Goal: Task Accomplishment & Management: Manage account settings

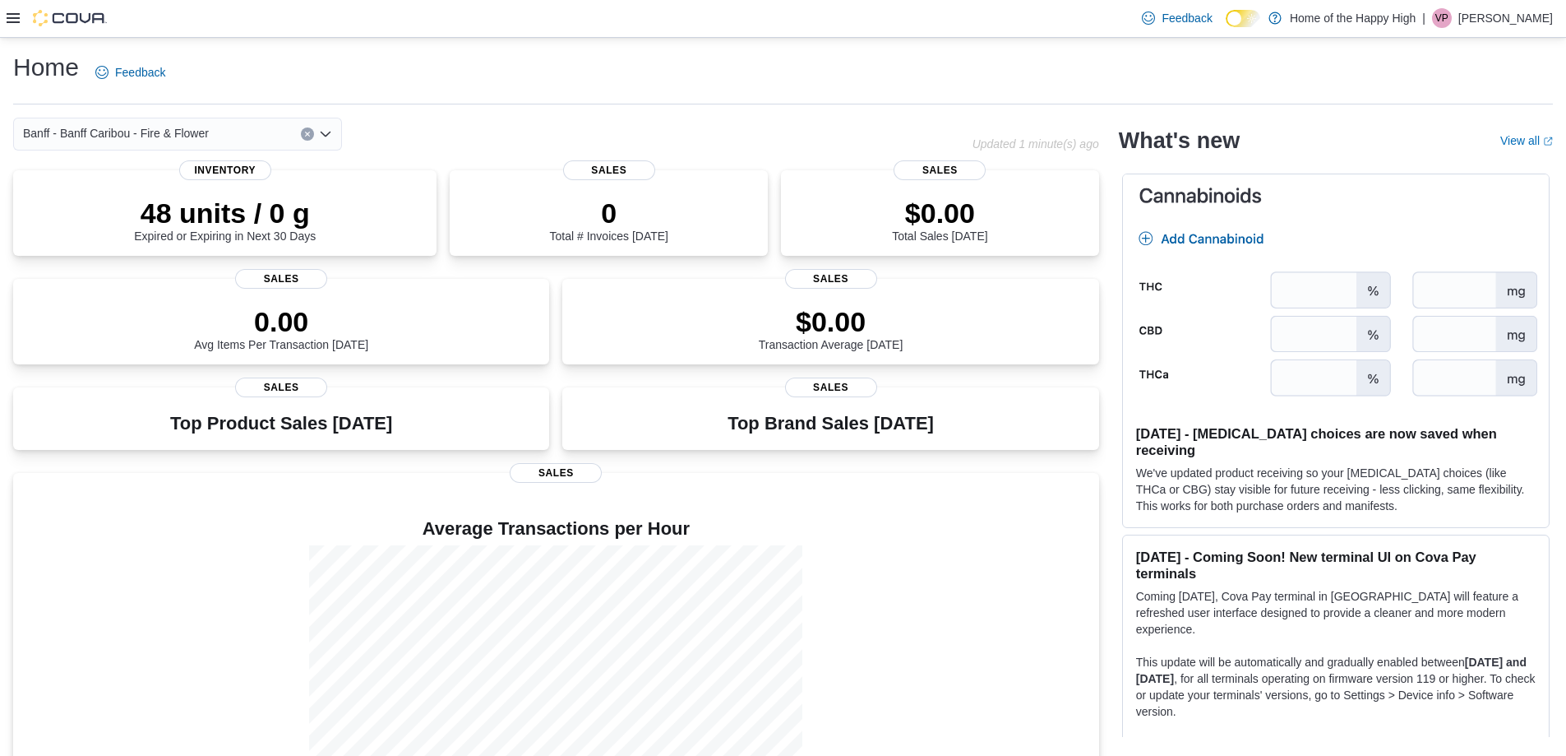
click at [16, 17] on icon at bounding box center [13, 18] width 13 height 13
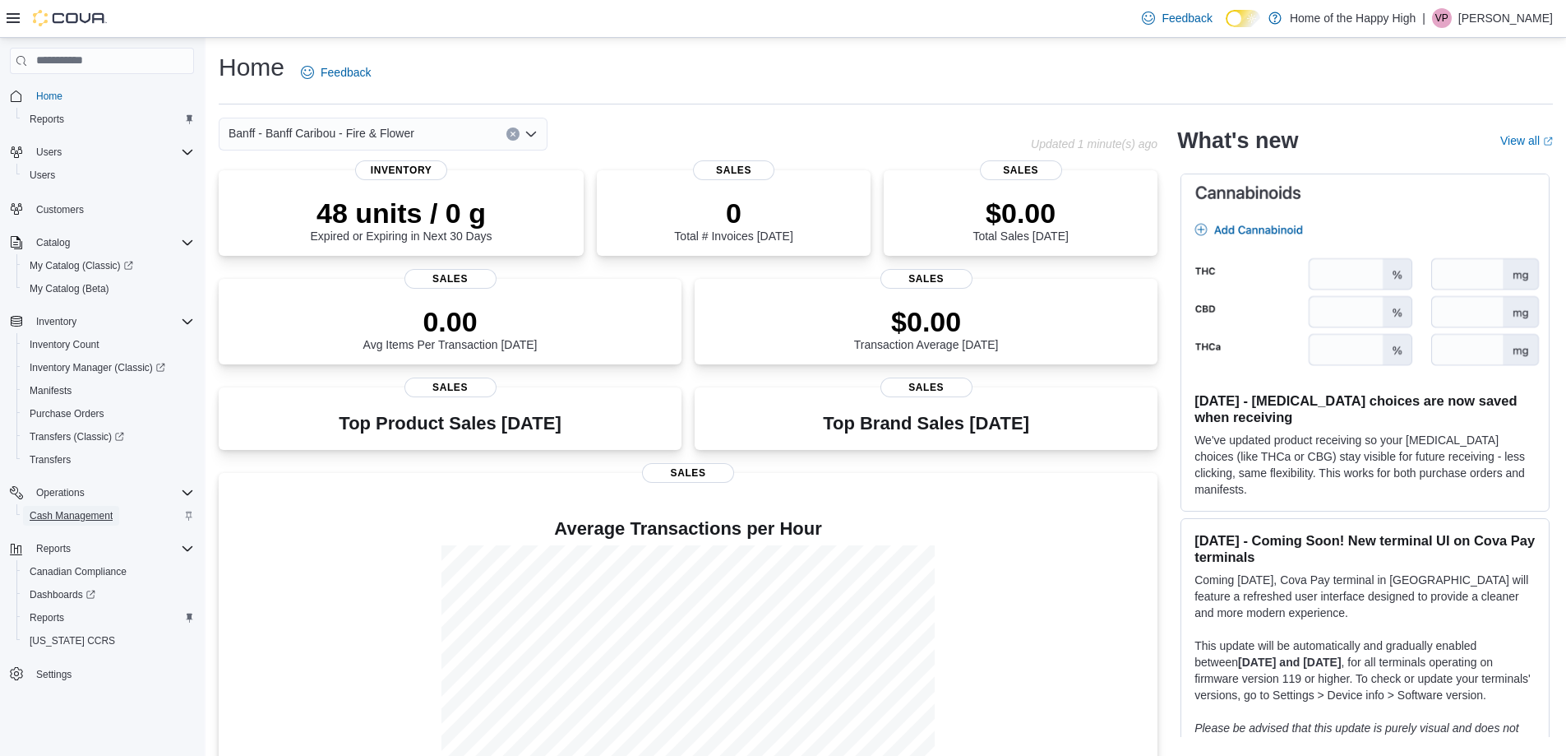
click at [74, 514] on span "Cash Management" at bounding box center [71, 515] width 83 height 13
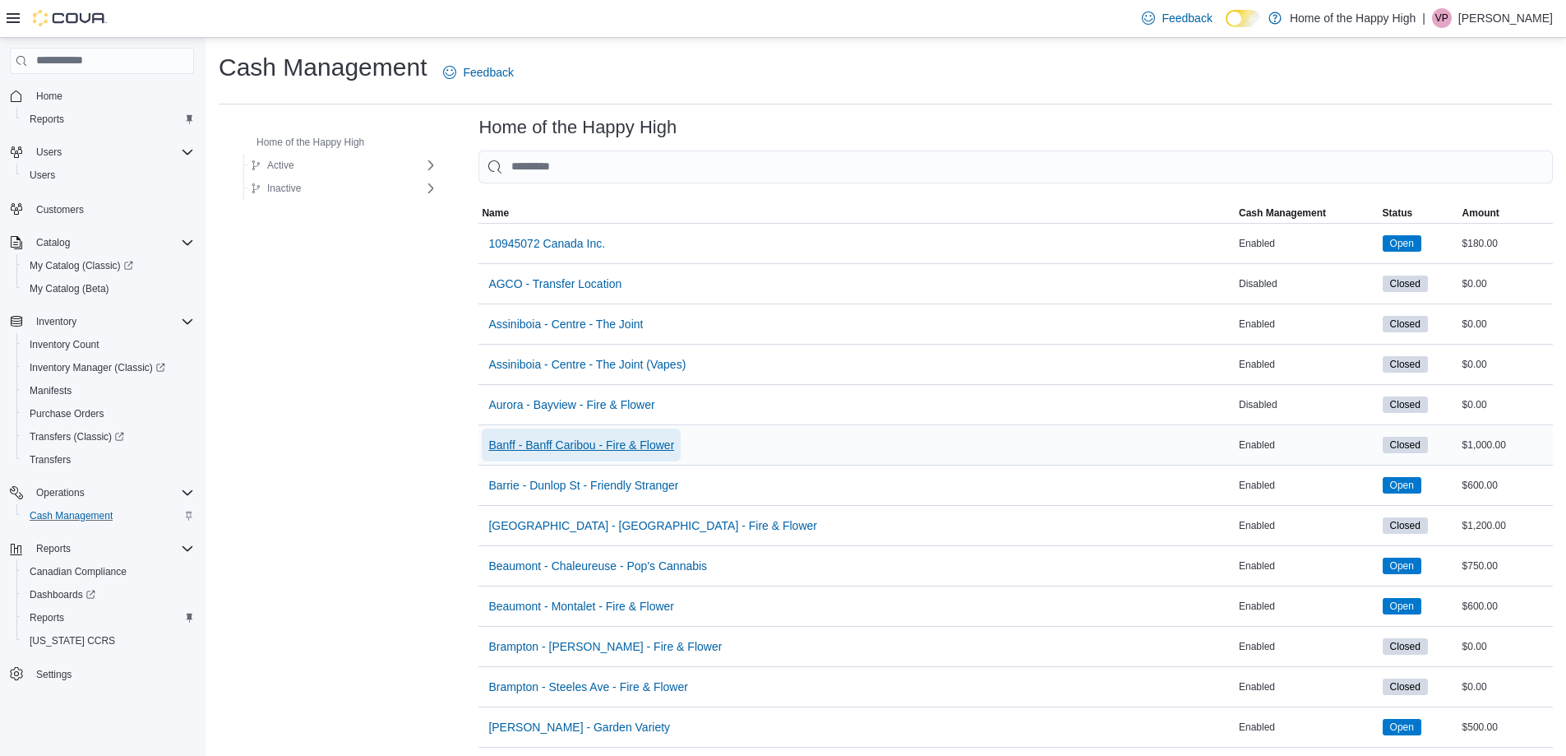
click at [561, 446] on span "Banff - Banff Caribou - Fire & Flower" at bounding box center [581, 445] width 186 height 16
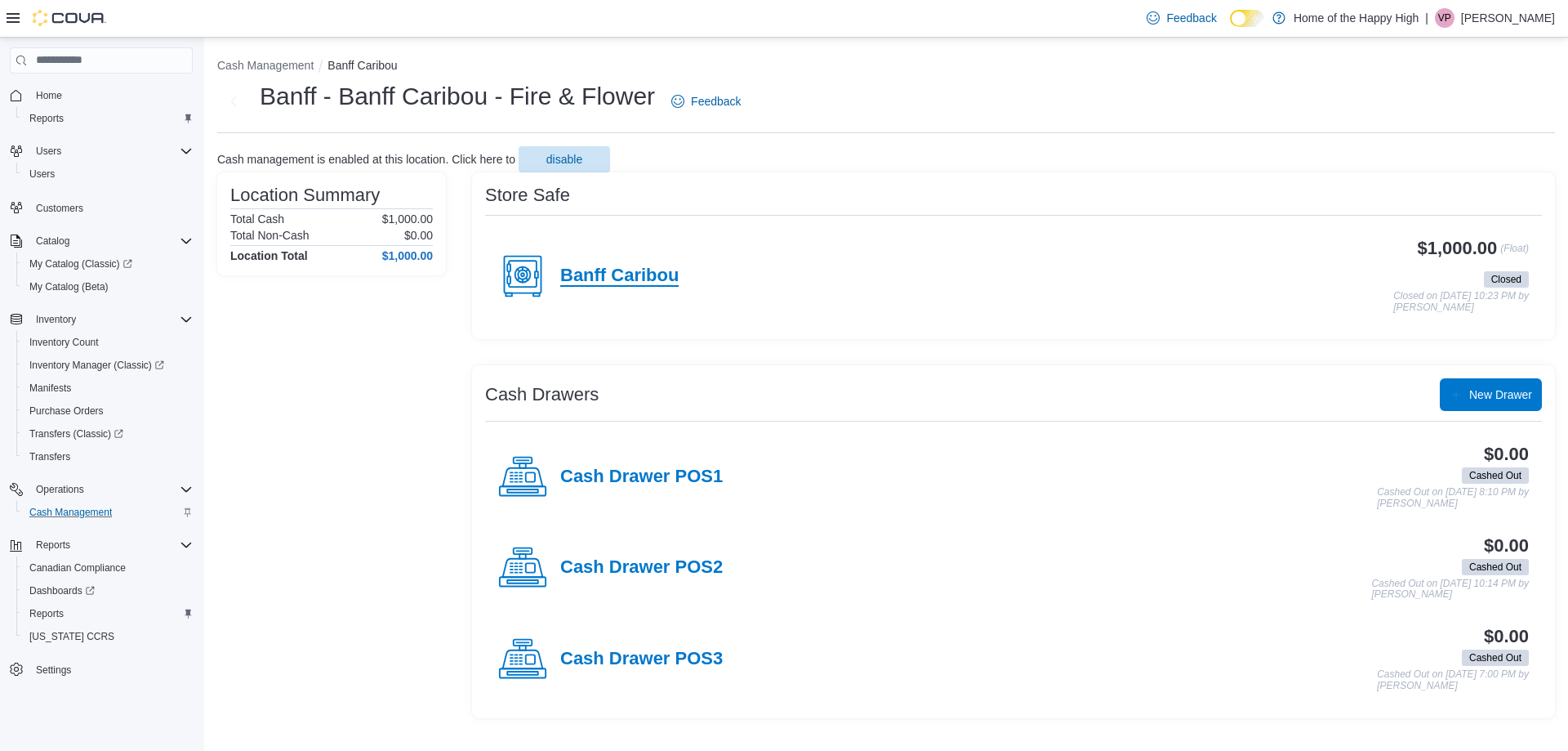
click at [639, 281] on h4 "Banff Caribou" at bounding box center [619, 275] width 118 height 21
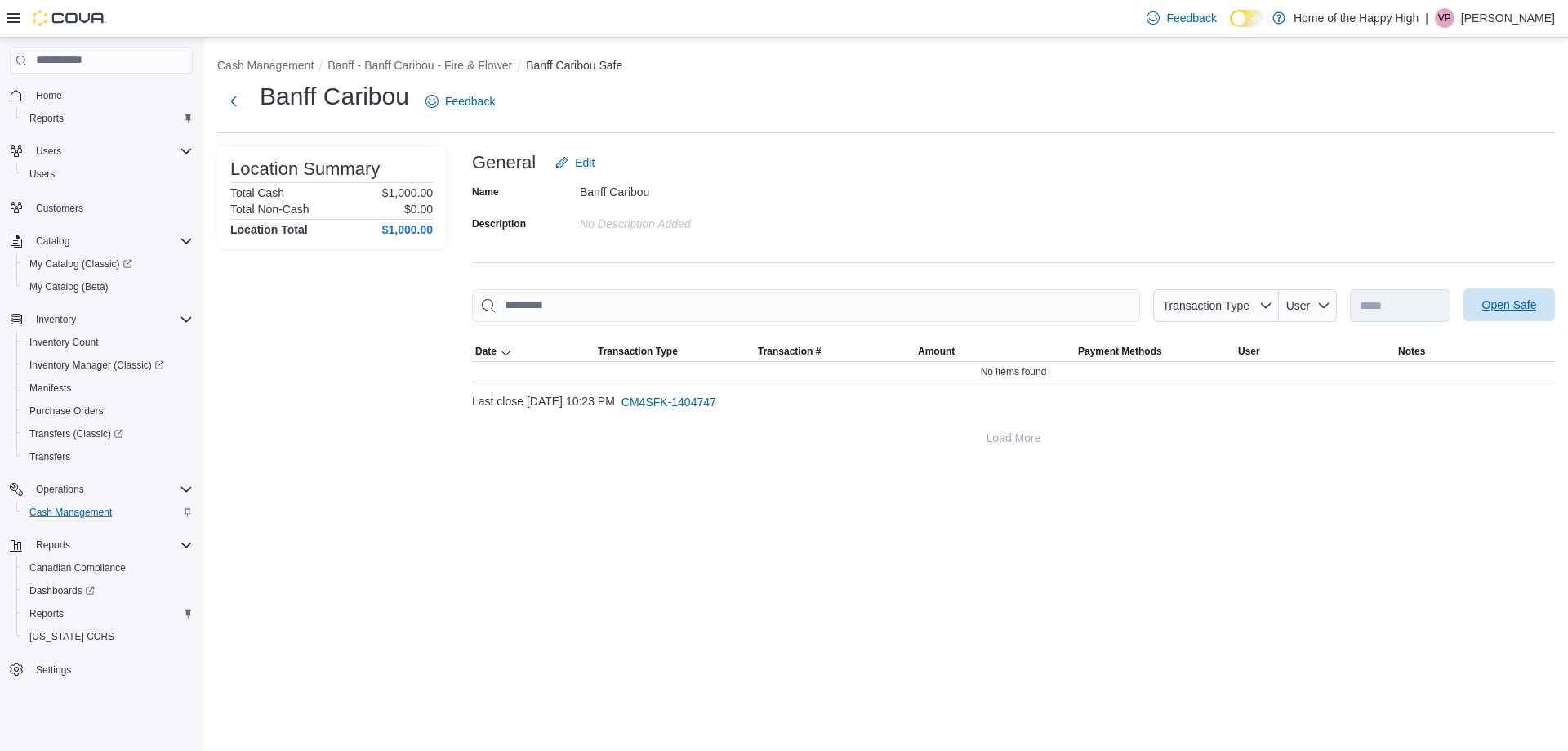
click at [1494, 307] on span "Open Safe" at bounding box center [1508, 304] width 55 height 16
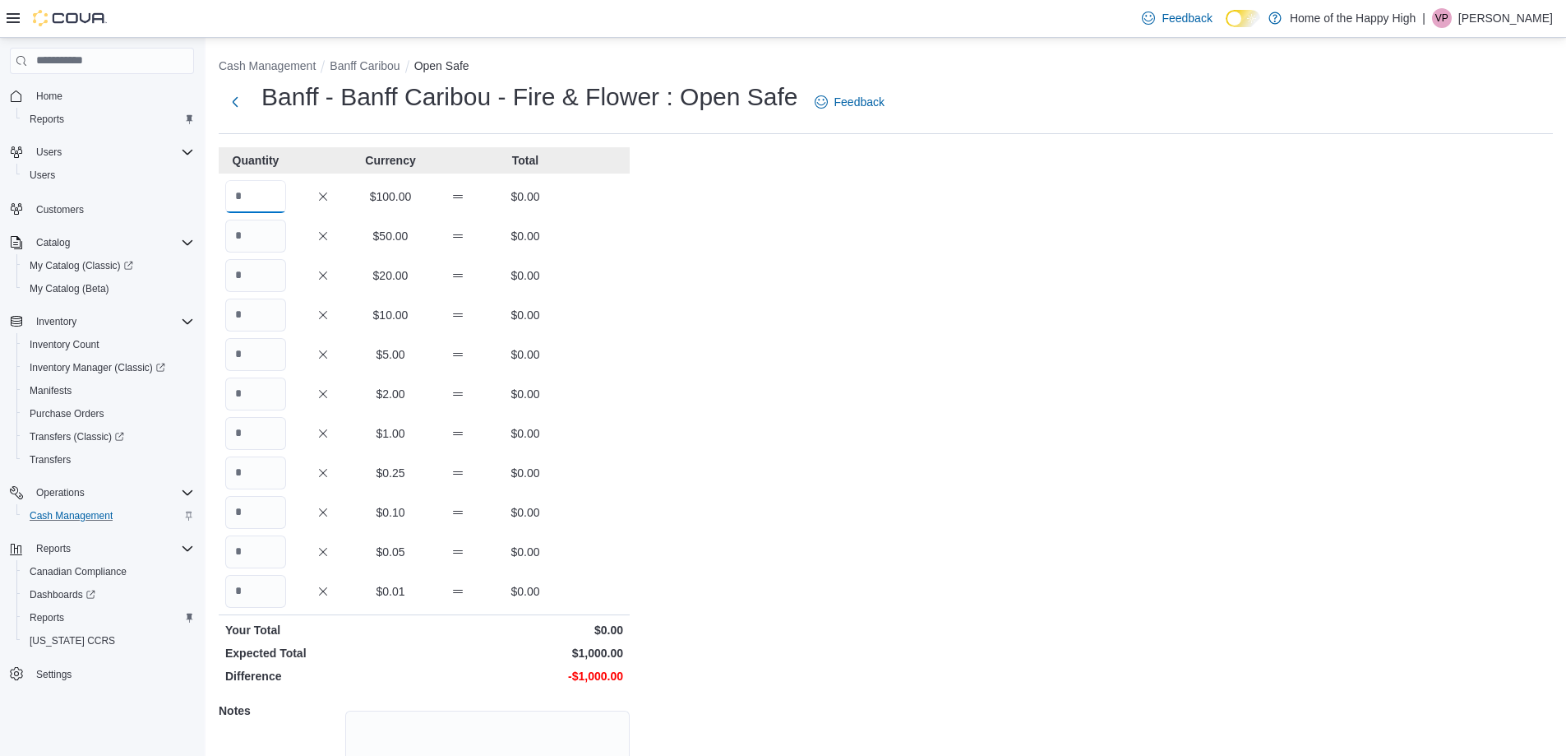
click at [261, 198] on input "Quantity" at bounding box center [255, 196] width 61 height 33
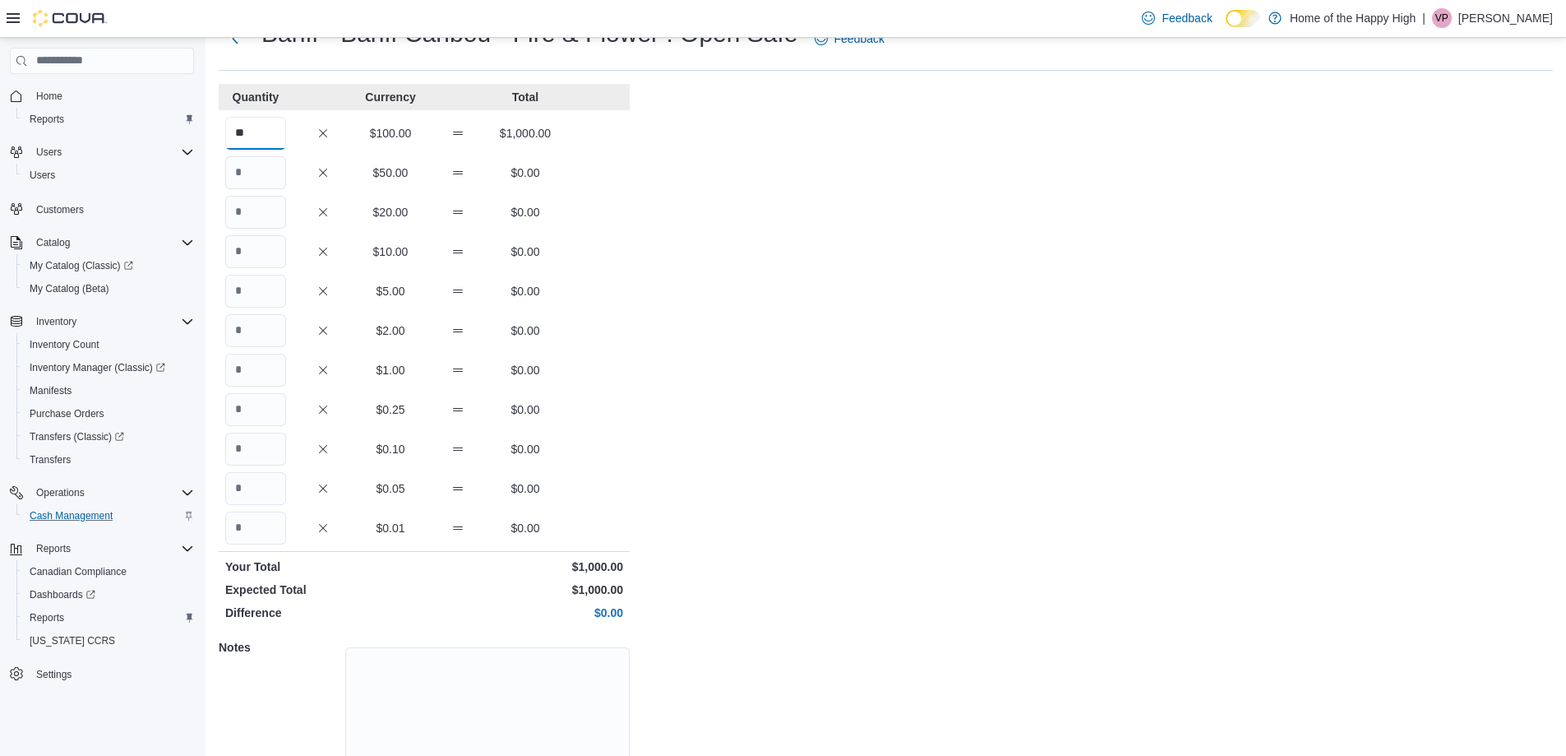
scroll to position [140, 0]
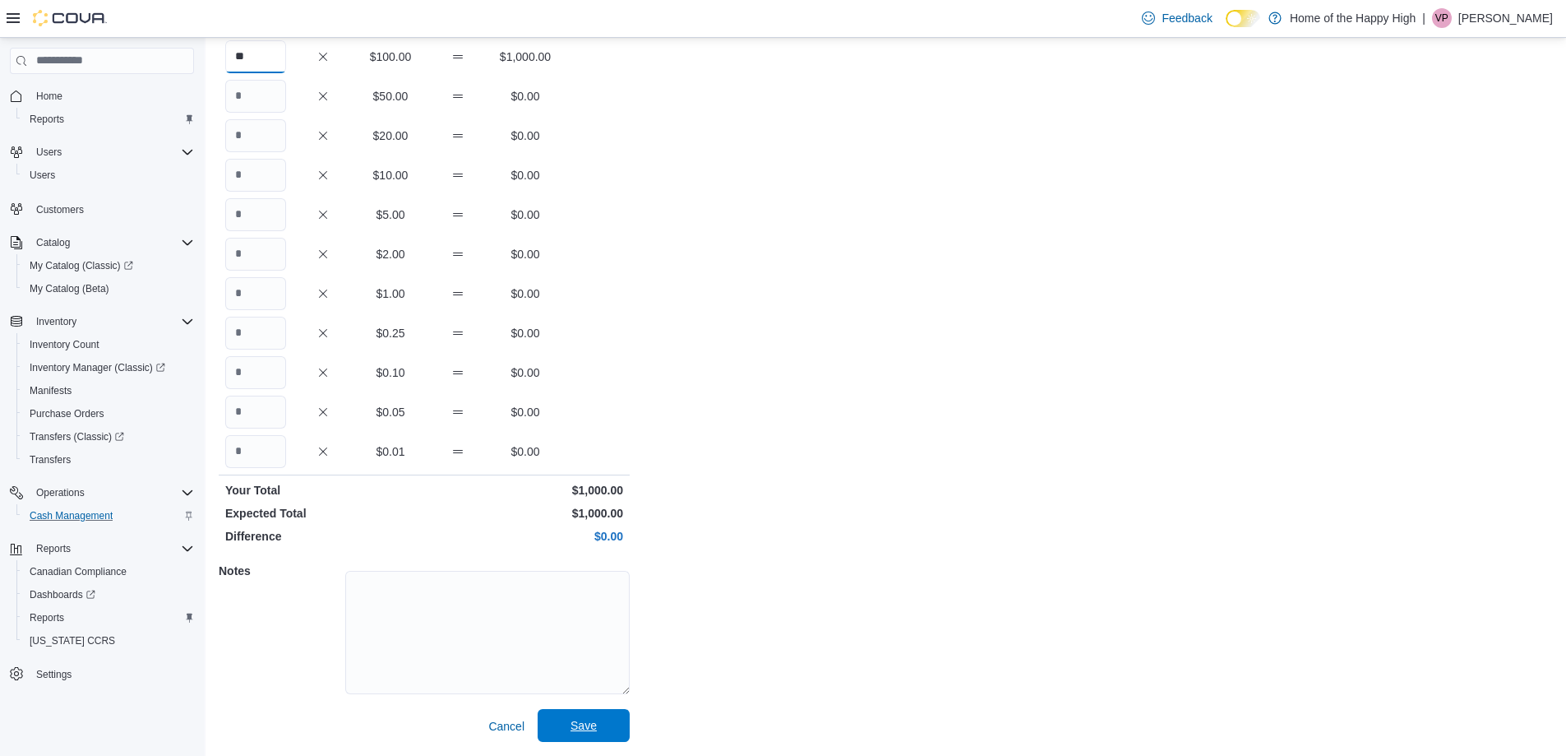
type input "**"
click at [584, 730] on span "Save" at bounding box center [584, 725] width 26 height 16
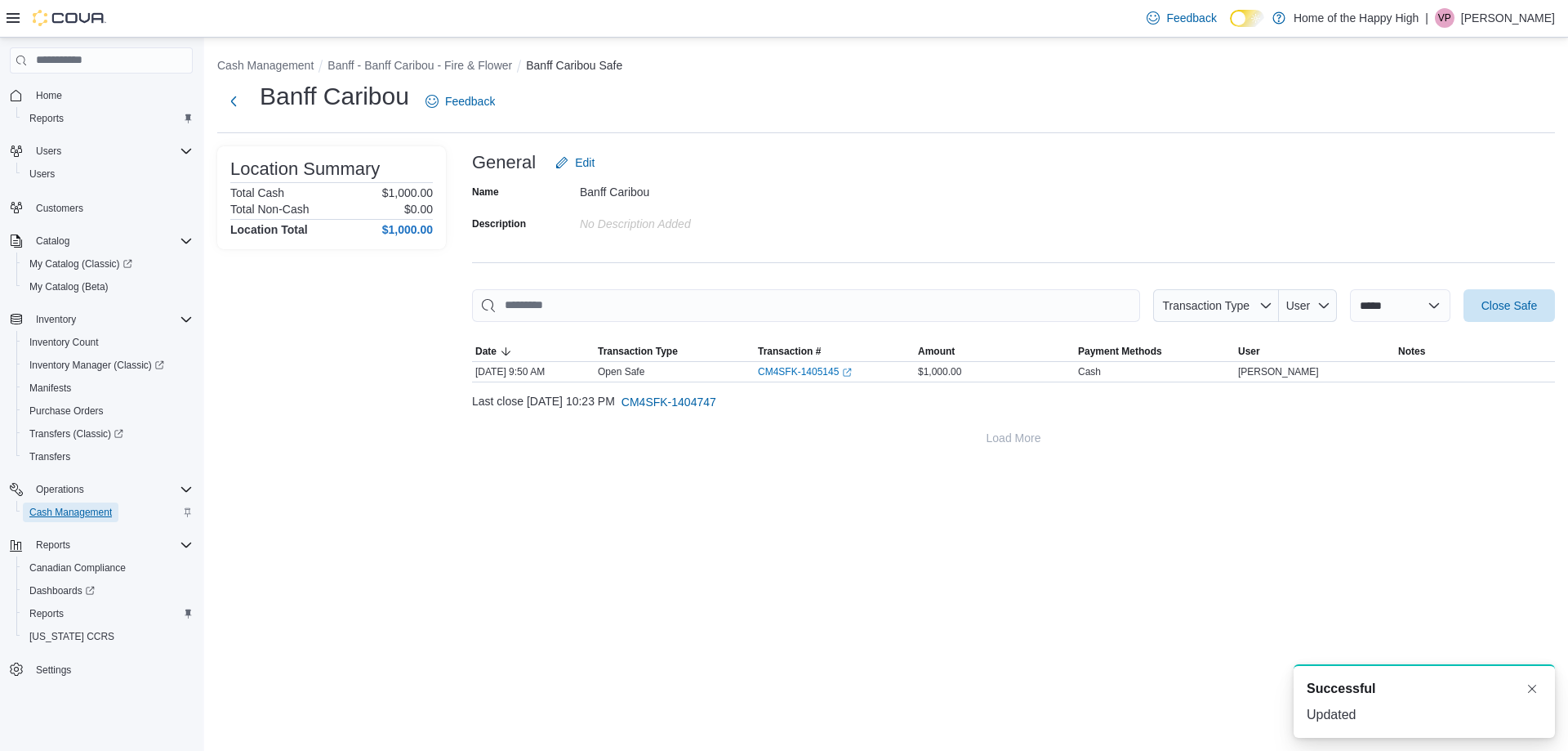
click at [64, 510] on span "Cash Management" at bounding box center [71, 512] width 82 height 13
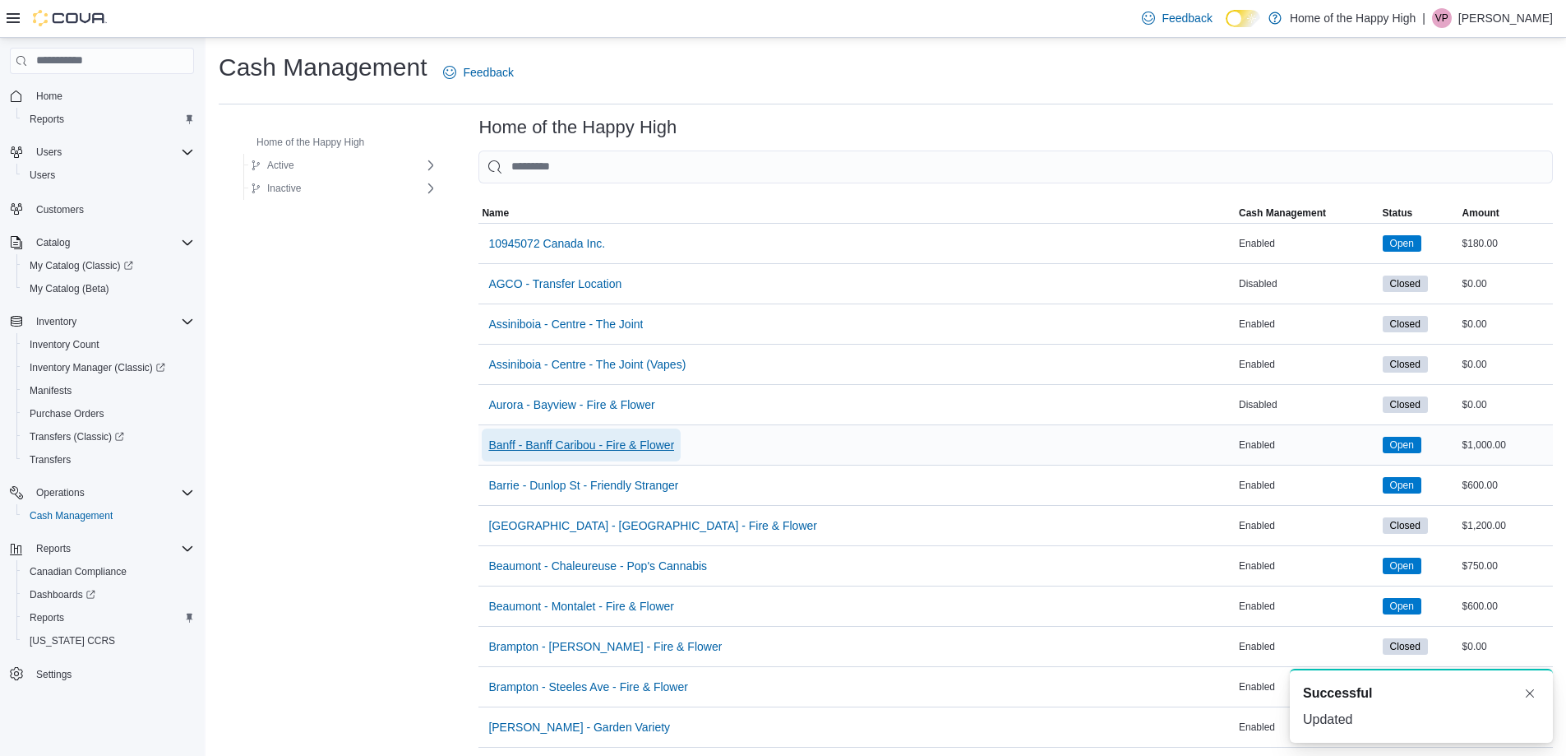
click at [542, 446] on span "Banff - Banff Caribou - Fire & Flower" at bounding box center [581, 445] width 186 height 16
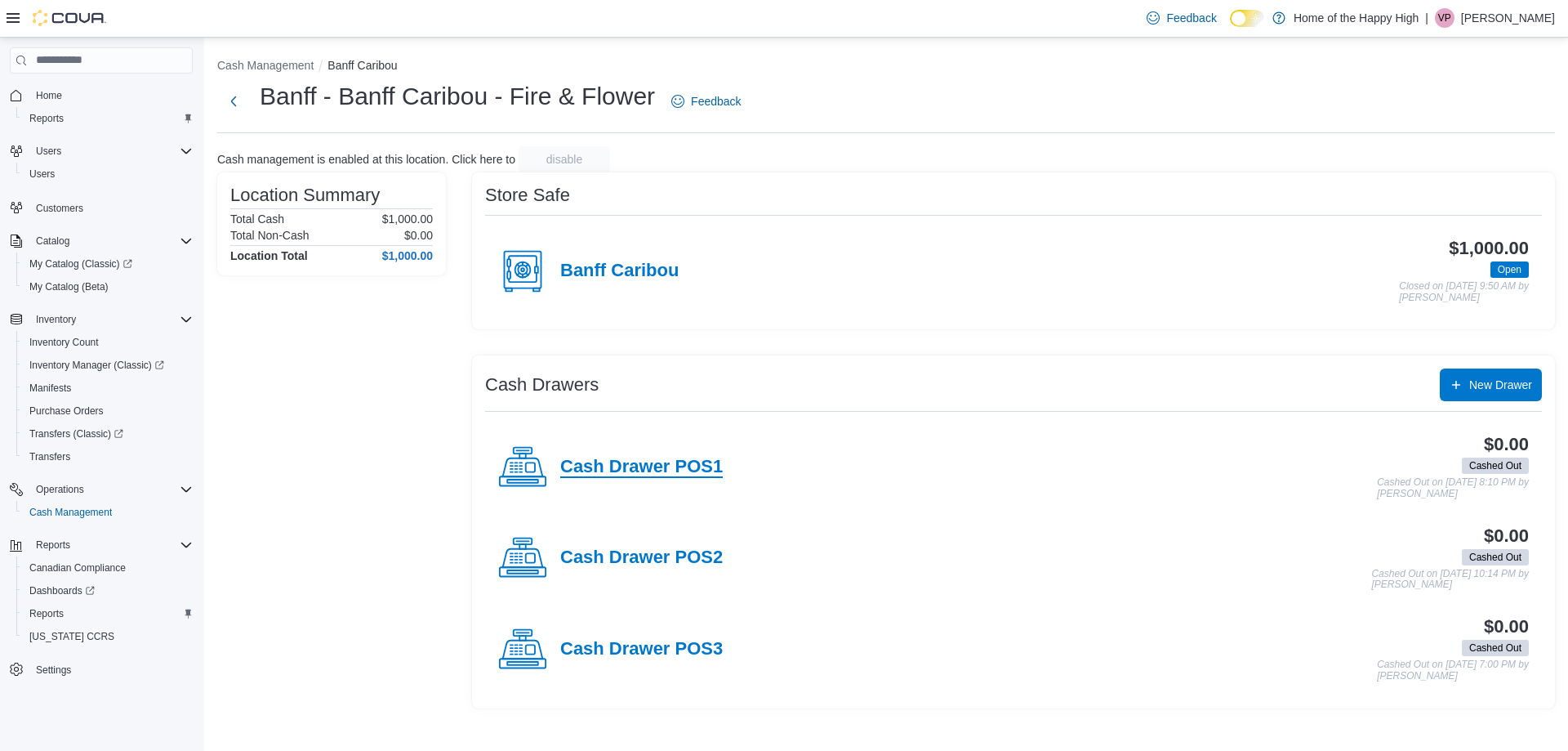
click at [663, 471] on h4 "Cash Drawer POS1" at bounding box center [641, 467] width 163 height 21
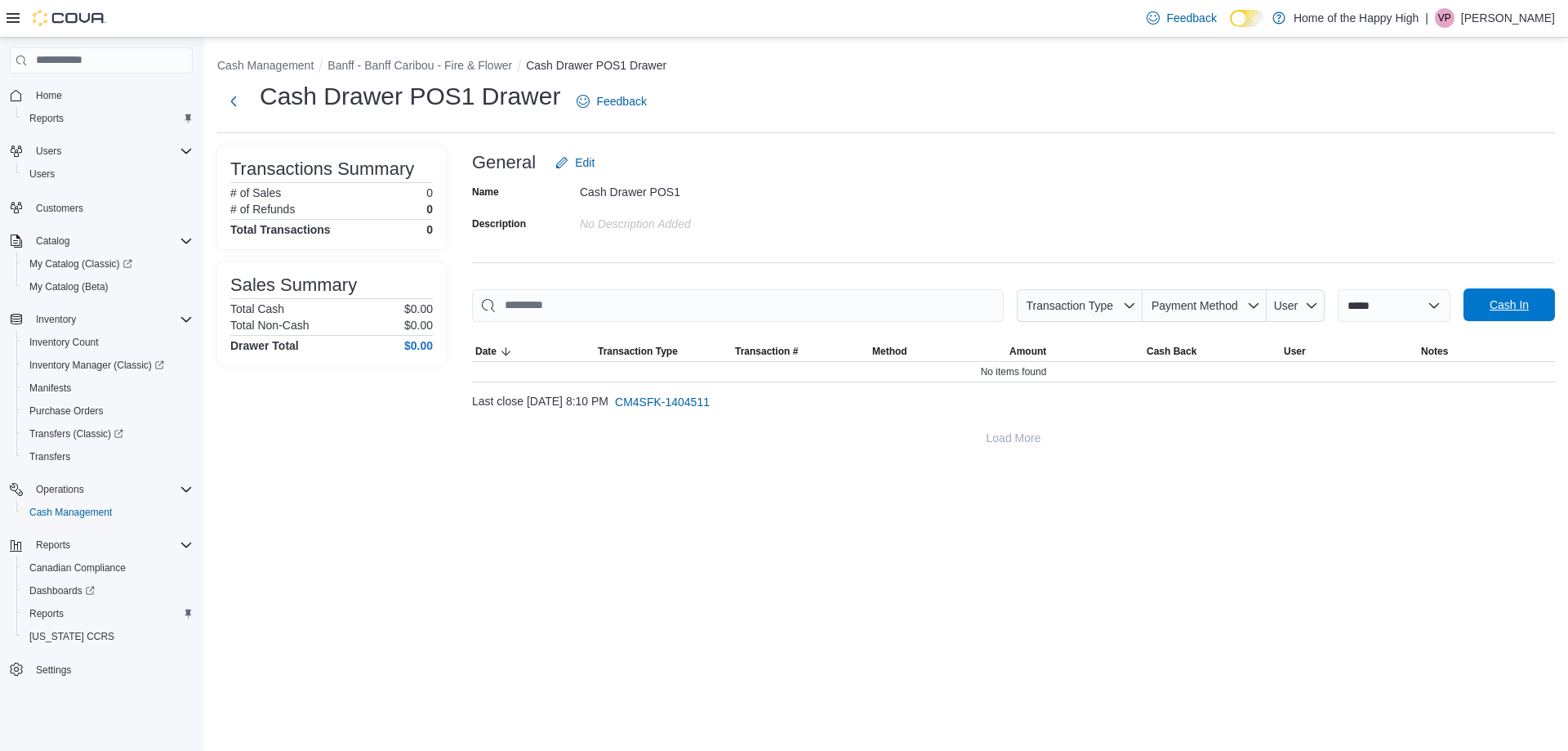
click at [1506, 306] on span "Cash In" at bounding box center [1508, 304] width 39 height 16
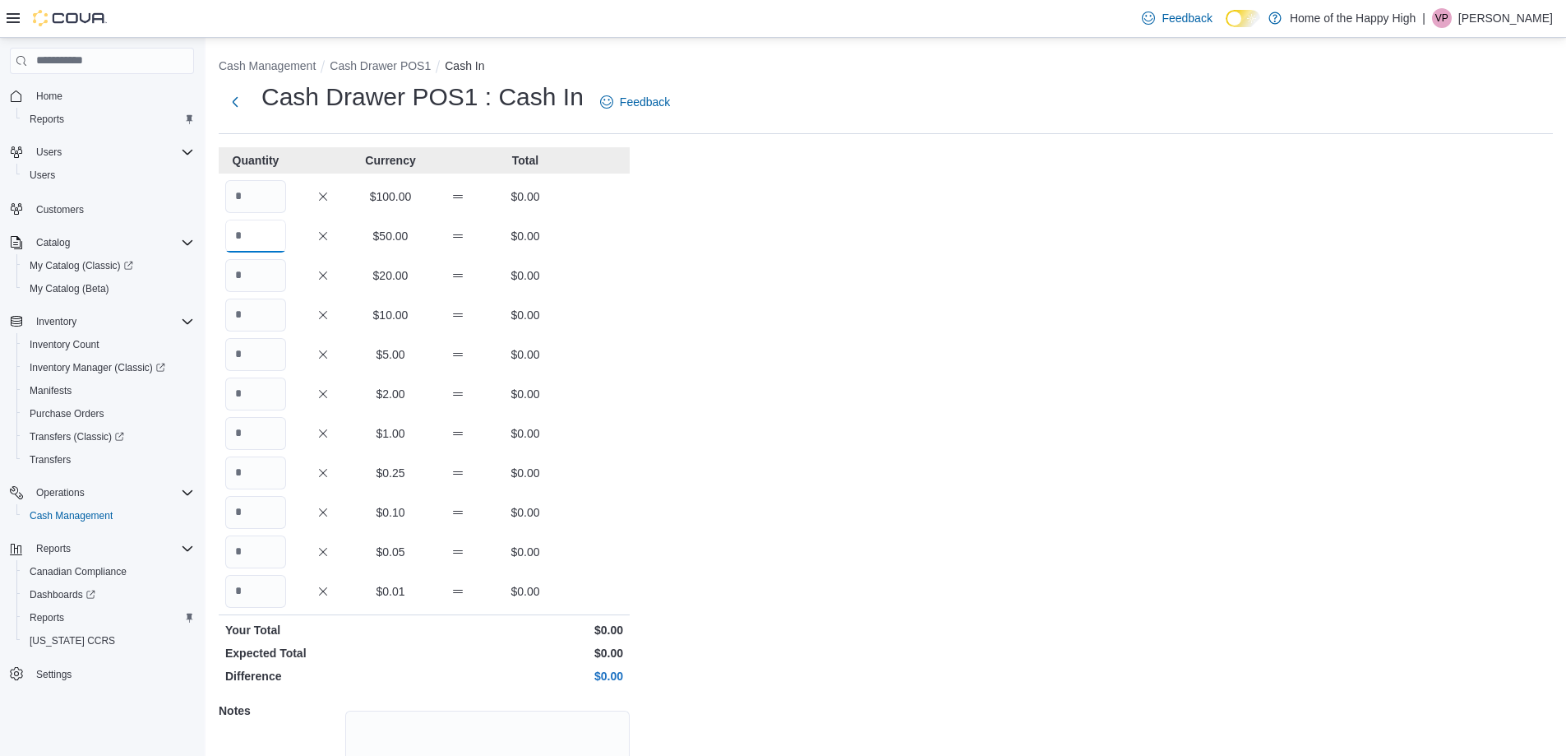
click at [258, 229] on input "Quantity" at bounding box center [255, 236] width 61 height 33
click at [559, 272] on div "$20.00 $0.00" at bounding box center [424, 275] width 411 height 33
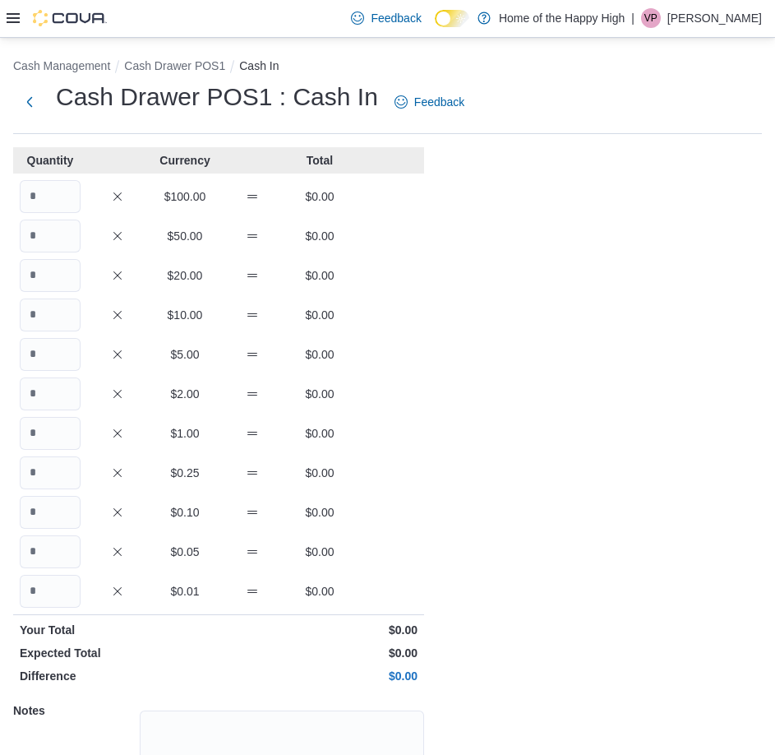
click at [368, 284] on div "$20.00 $0.00" at bounding box center [218, 275] width 411 height 33
click at [35, 314] on input "Quantity" at bounding box center [50, 314] width 61 height 33
type input "*"
type input "**"
type input "*"
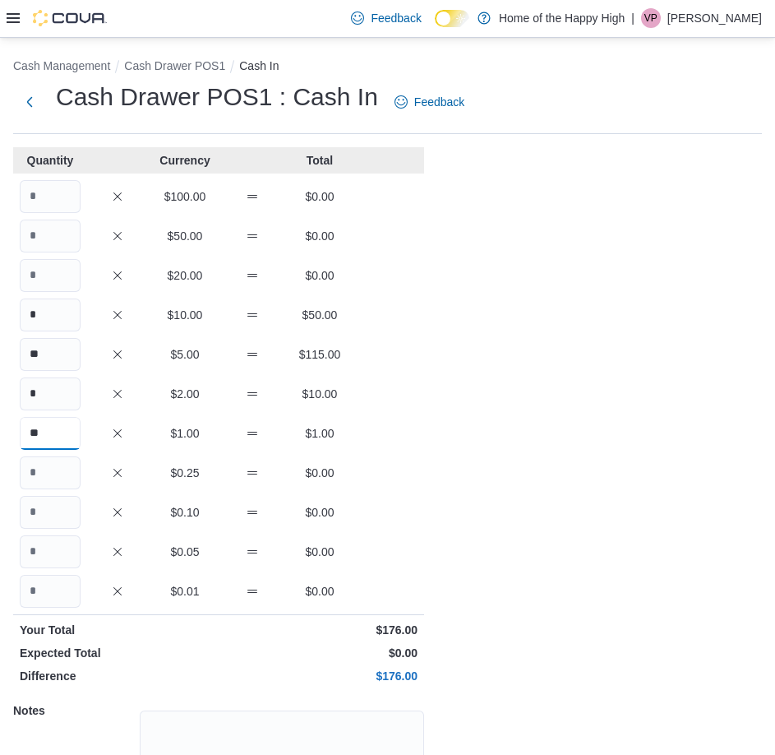
type input "**"
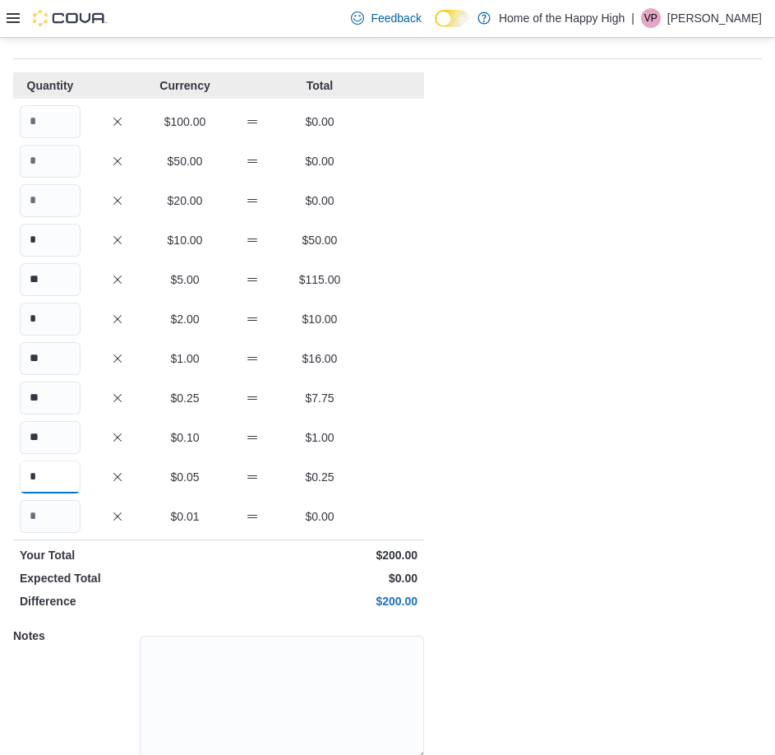
scroll to position [141, 0]
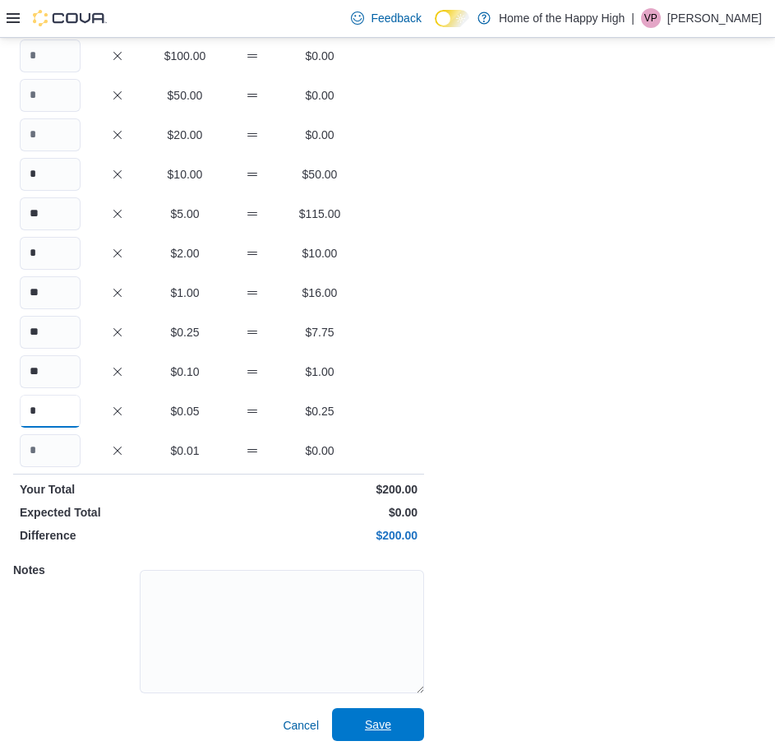
type input "*"
click at [372, 723] on span "Save" at bounding box center [378, 724] width 26 height 16
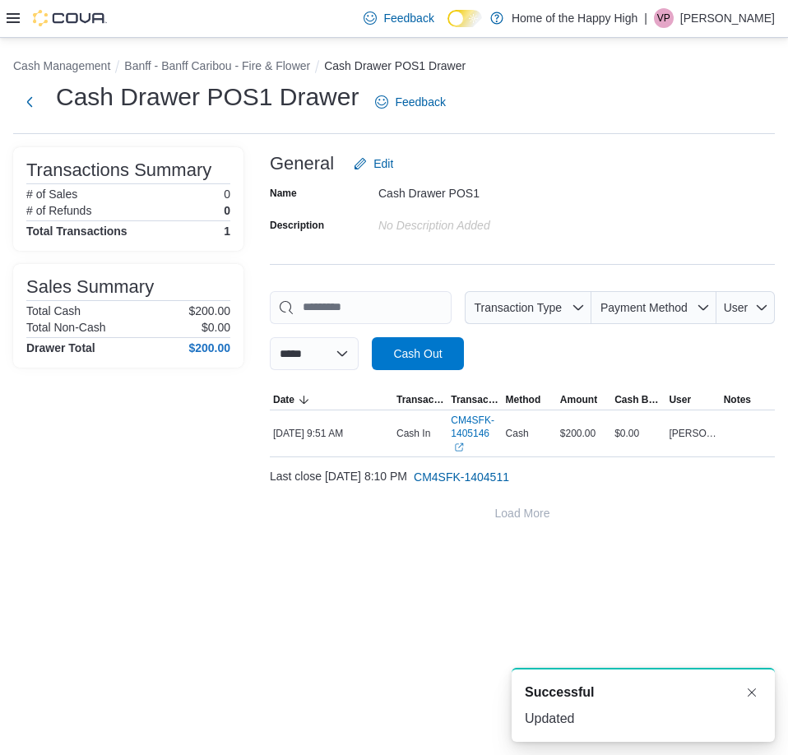
click at [12, 16] on icon at bounding box center [13, 18] width 13 height 13
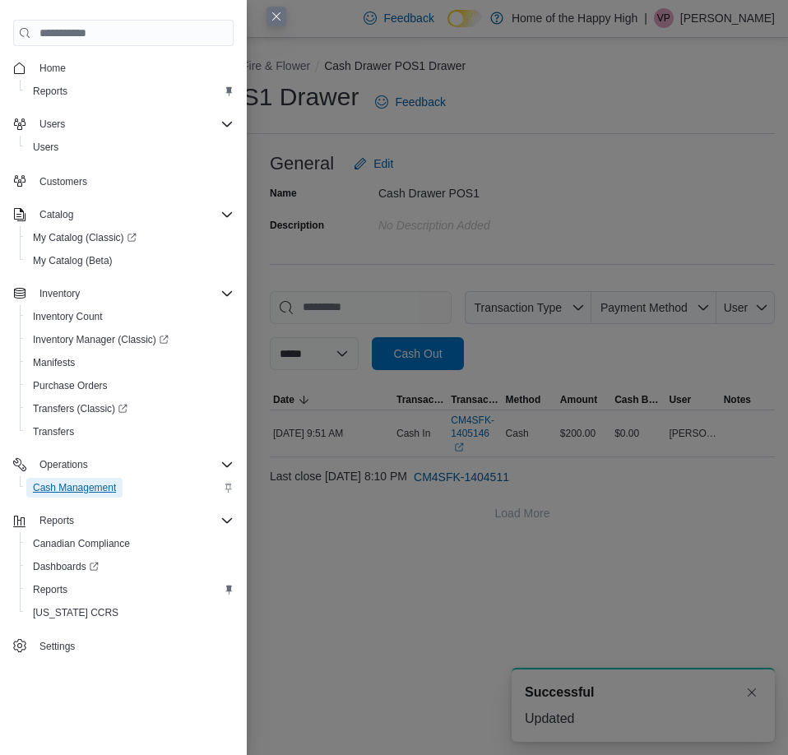
click at [109, 485] on span "Cash Management" at bounding box center [74, 487] width 83 height 13
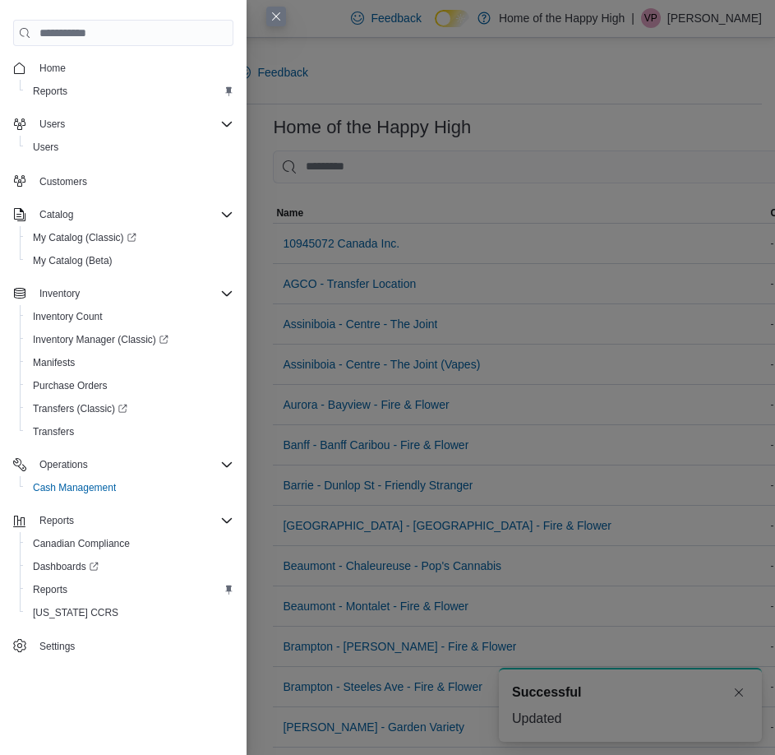
click at [534, 94] on div "Cash Management Feedback" at bounding box center [387, 77] width 749 height 53
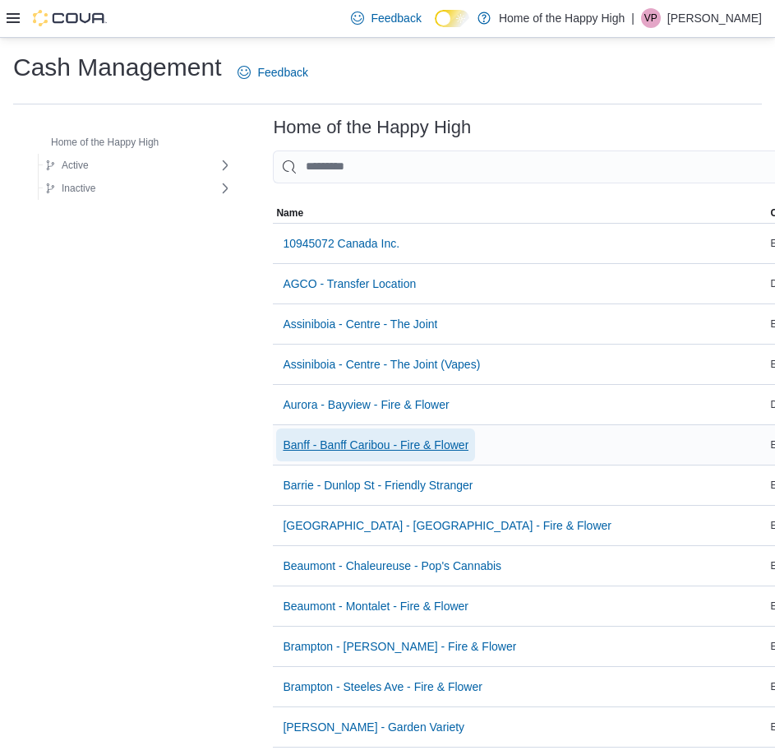
click at [344, 447] on span "Banff - Banff Caribou - Fire & Flower" at bounding box center [376, 445] width 186 height 16
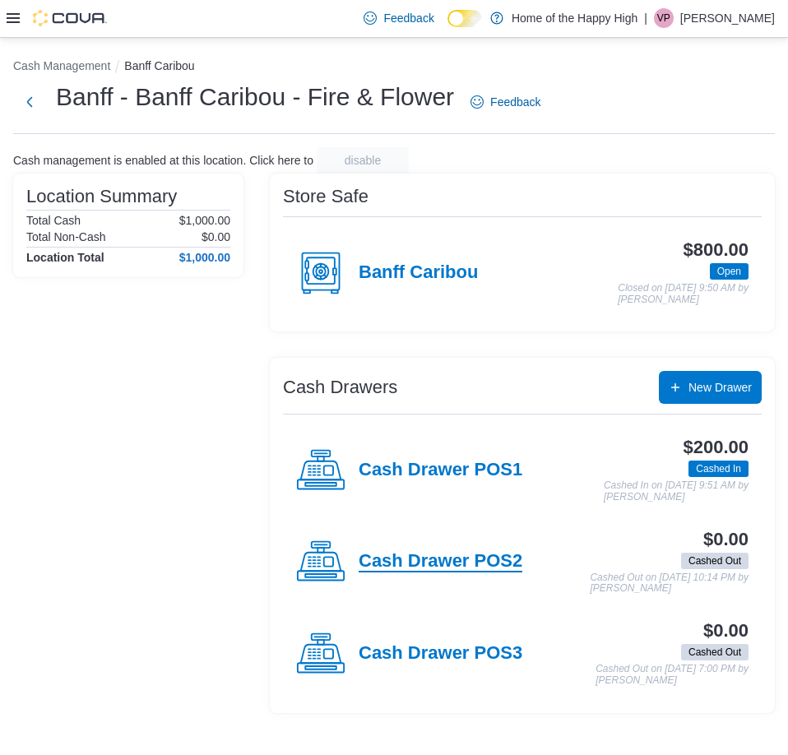
click at [423, 568] on h4 "Cash Drawer POS2" at bounding box center [441, 561] width 164 height 21
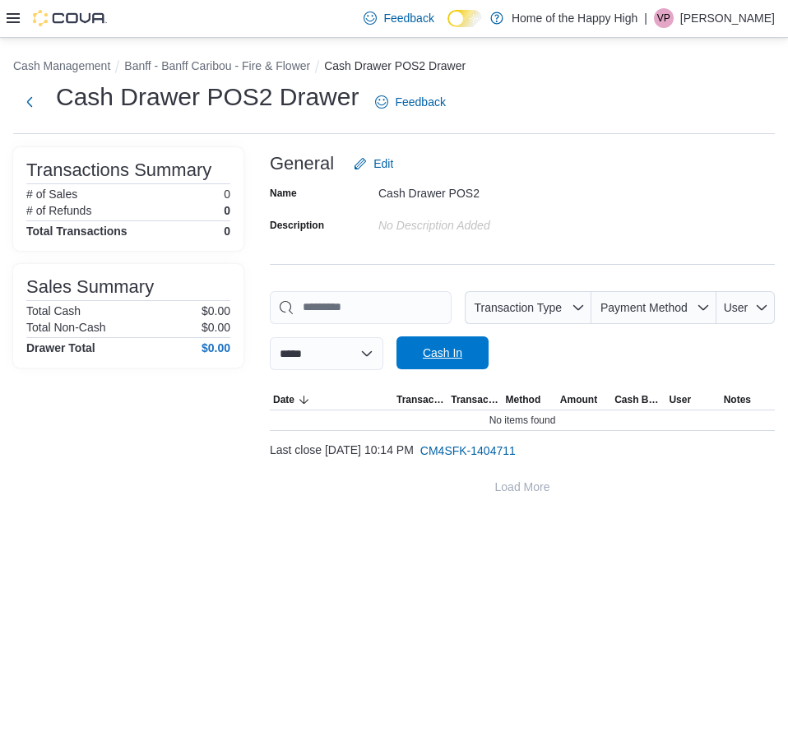
click at [462, 358] on span "Cash In" at bounding box center [442, 353] width 39 height 16
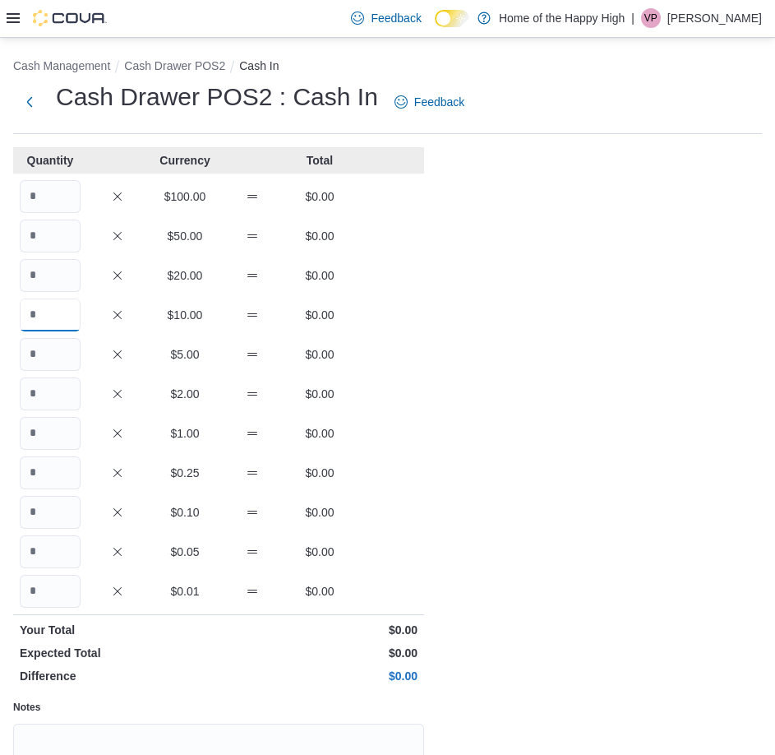
click at [66, 311] on input "Quantity" at bounding box center [50, 314] width 61 height 33
type input "*"
type input "**"
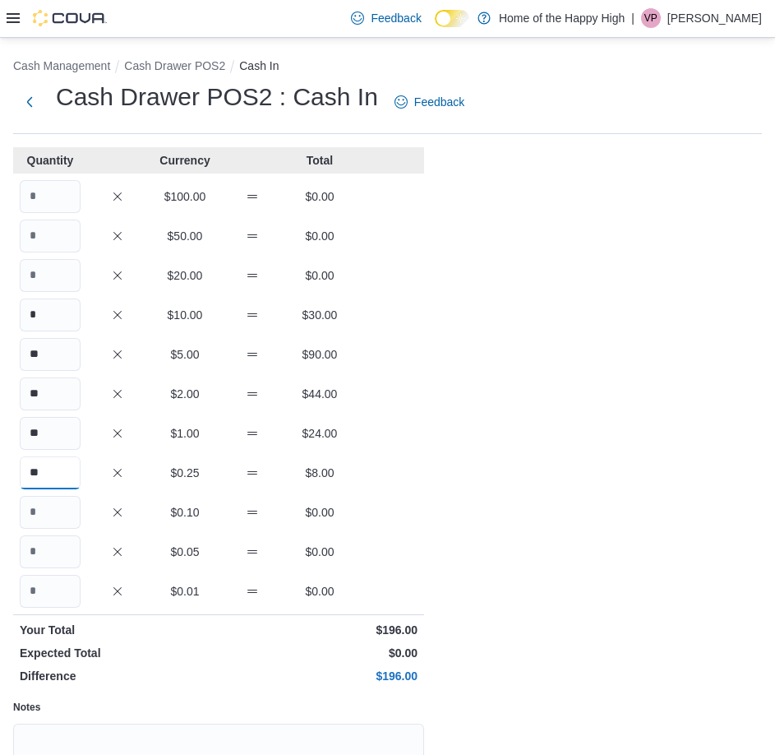
type input "**"
click at [39, 471] on input "**" at bounding box center [50, 472] width 61 height 33
type input "**"
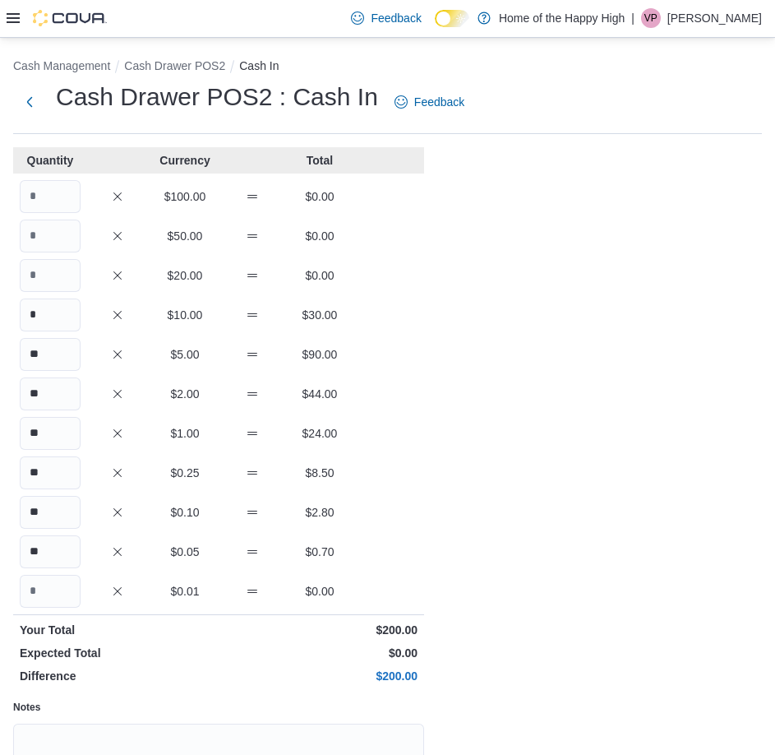
click at [485, 448] on div "Cash Management Cash Drawer POS2 Cash In Cash Drawer POS2 : Cash In Feedback Qu…" at bounding box center [387, 478] width 775 height 881
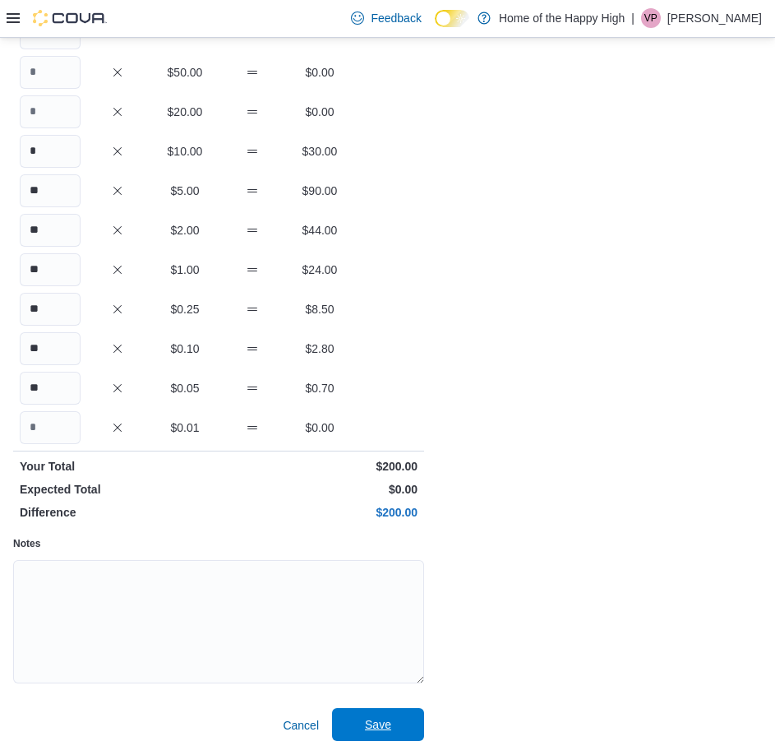
click at [383, 718] on span "Save" at bounding box center [378, 724] width 26 height 16
